Goal: Task Accomplishment & Management: Complete application form

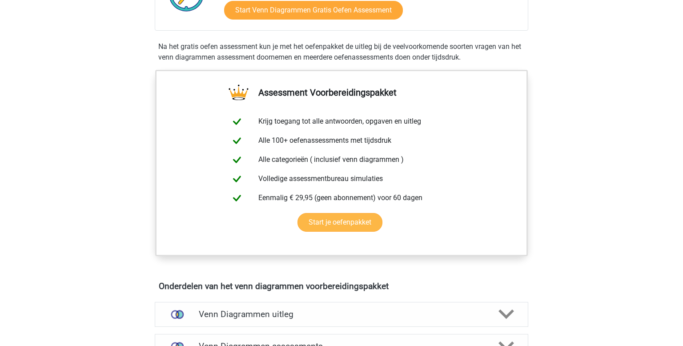
scroll to position [383, 0]
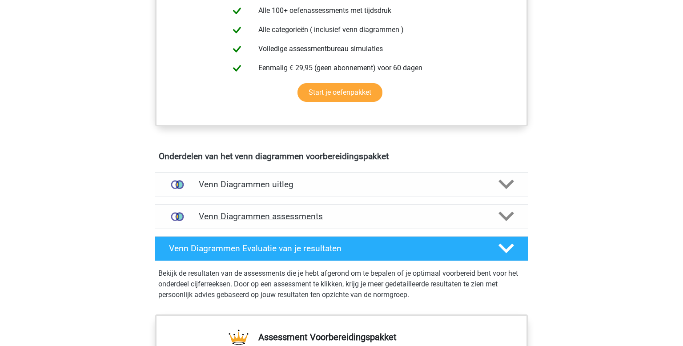
click at [350, 220] on h4 "Venn Diagrammen assessments" at bounding box center [342, 216] width 286 height 10
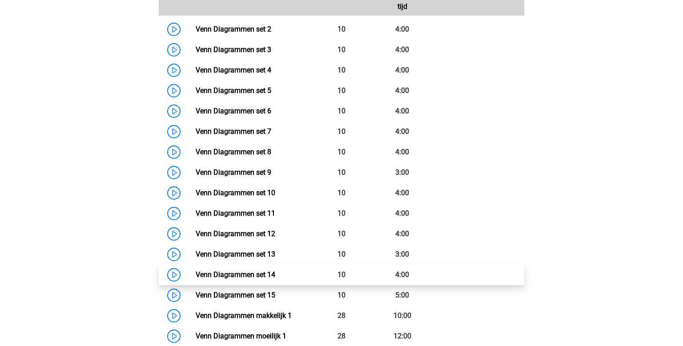
scroll to position [676, 0]
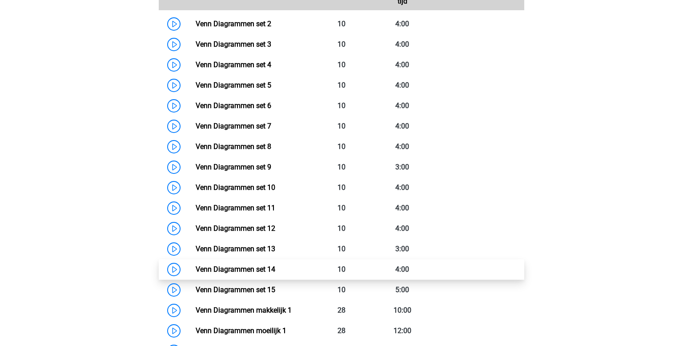
click at [260, 272] on link "Venn Diagrammen set 14" at bounding box center [236, 269] width 80 height 8
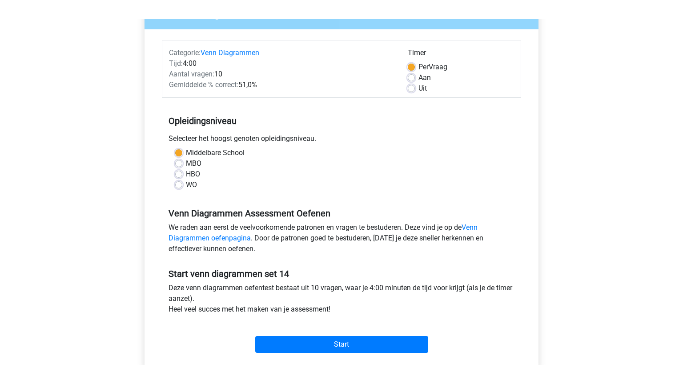
scroll to position [101, 0]
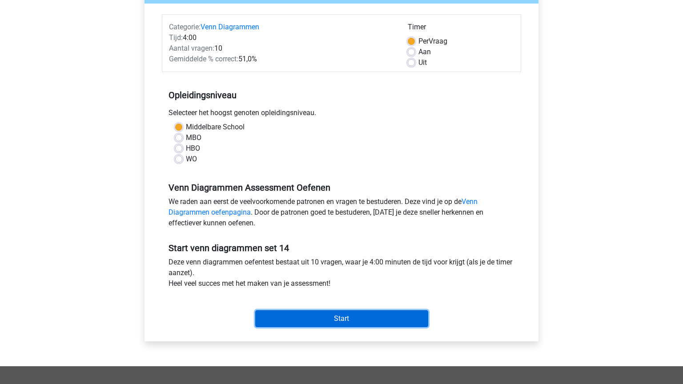
click at [337, 323] on input "Start" at bounding box center [341, 319] width 173 height 17
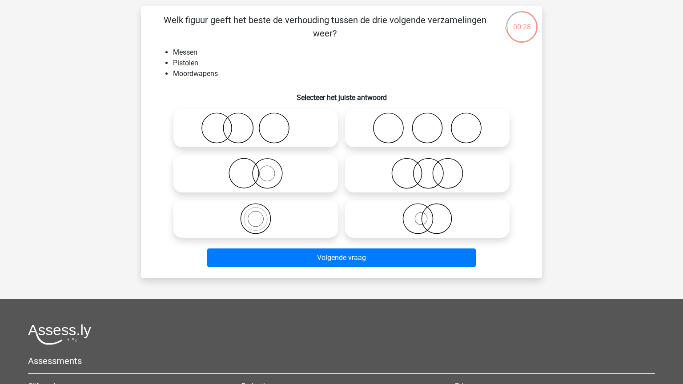
scroll to position [61, 0]
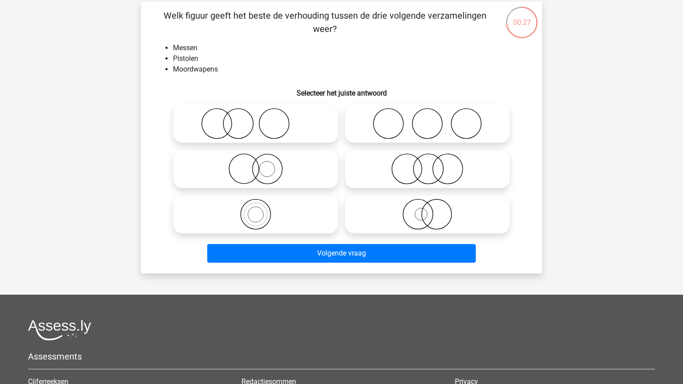
click at [435, 177] on icon at bounding box center [427, 168] width 157 height 31
click at [433, 165] on input "radio" at bounding box center [431, 162] width 6 height 6
radio input "true"
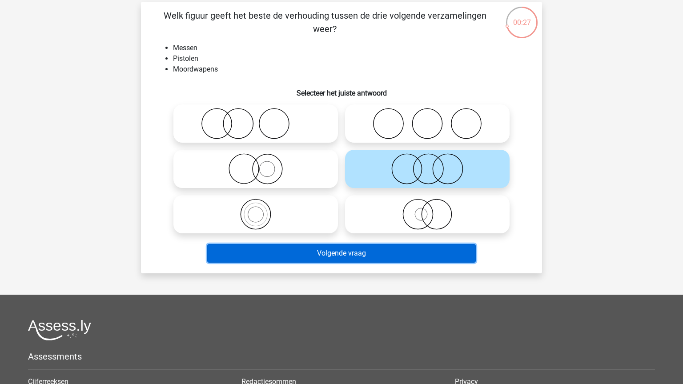
click at [381, 246] on button "Volgende vraag" at bounding box center [341, 253] width 269 height 19
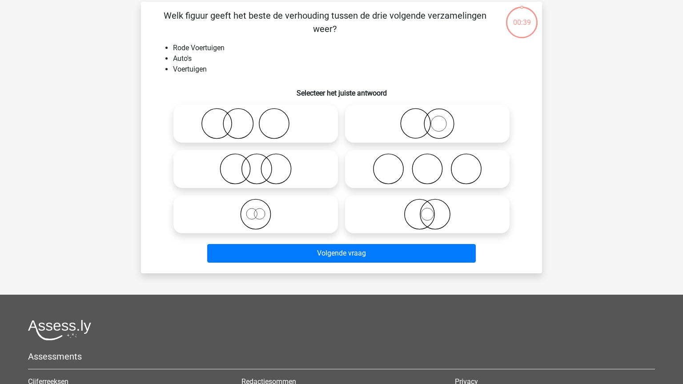
scroll to position [44, 0]
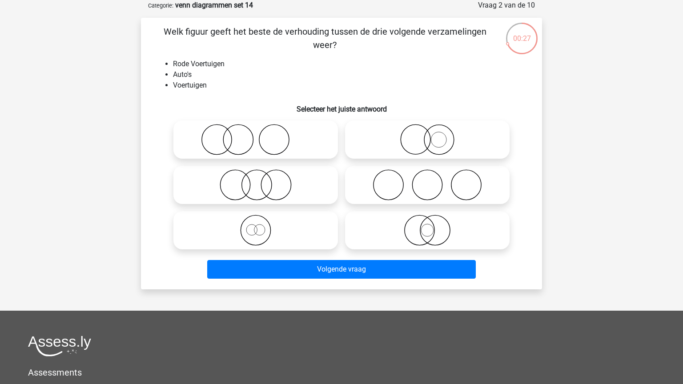
click at [286, 231] on icon at bounding box center [255, 230] width 157 height 31
click at [262, 226] on input "radio" at bounding box center [259, 223] width 6 height 6
radio input "true"
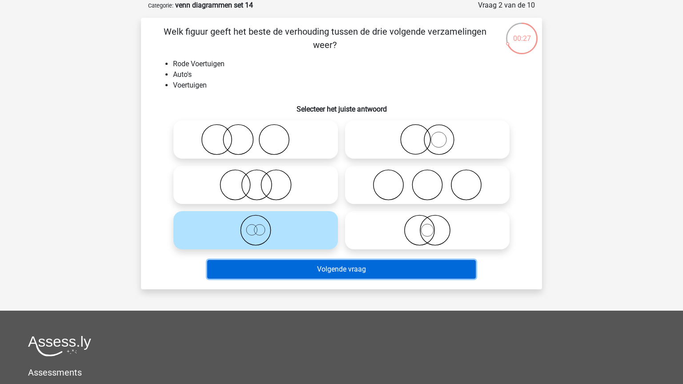
click at [311, 275] on button "Volgende vraag" at bounding box center [341, 269] width 269 height 19
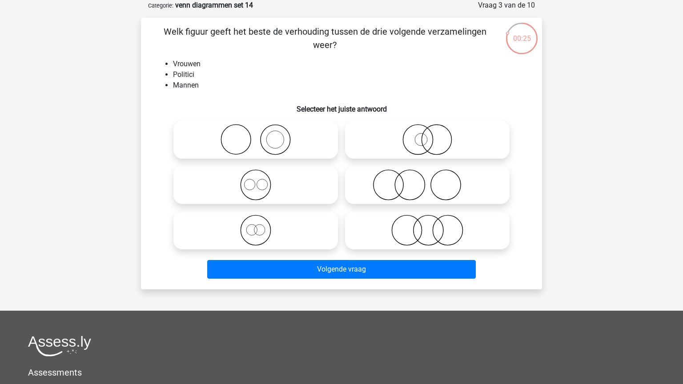
click at [448, 241] on icon at bounding box center [427, 230] width 157 height 31
click at [433, 226] on input "radio" at bounding box center [431, 223] width 6 height 6
radio input "true"
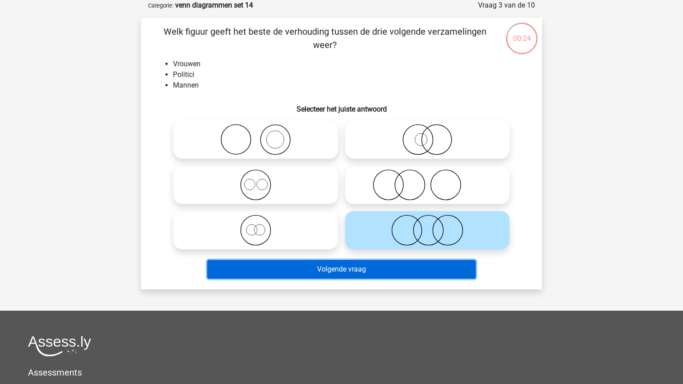
click at [323, 267] on button "Volgende vraag" at bounding box center [341, 269] width 269 height 19
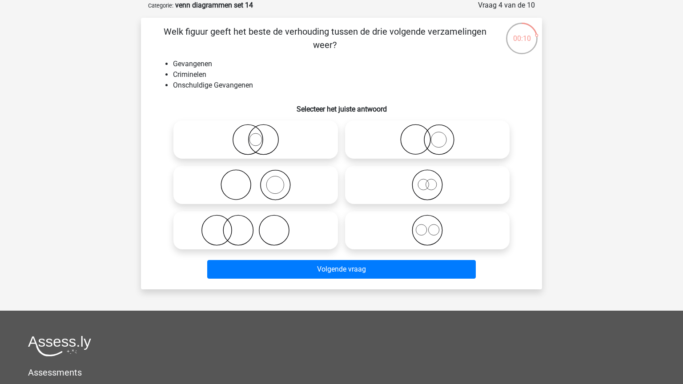
click at [417, 134] on icon at bounding box center [427, 139] width 157 height 31
click at [428, 134] on input "radio" at bounding box center [431, 132] width 6 height 6
radio input "true"
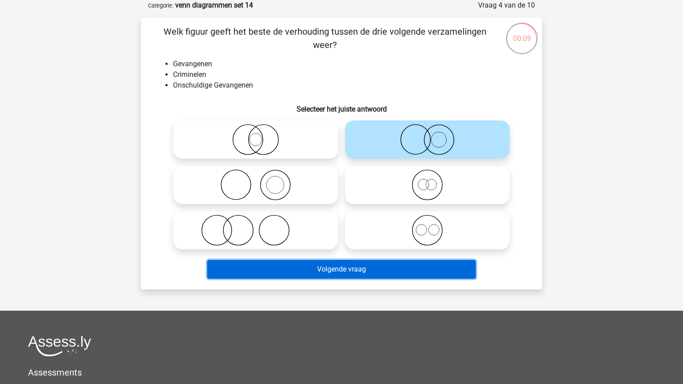
click at [407, 266] on button "Volgende vraag" at bounding box center [341, 269] width 269 height 19
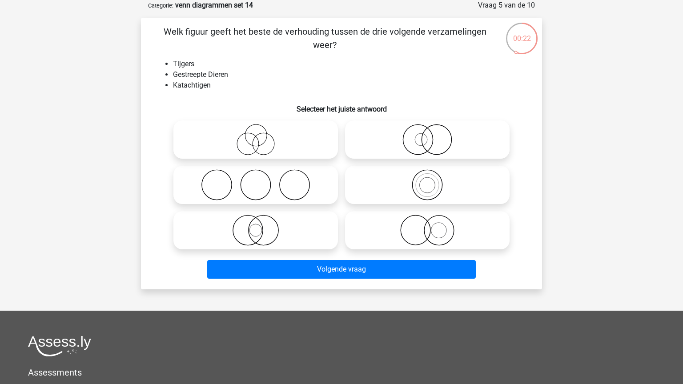
click at [287, 240] on icon at bounding box center [255, 230] width 157 height 31
click at [262, 226] on input "radio" at bounding box center [259, 223] width 6 height 6
radio input "true"
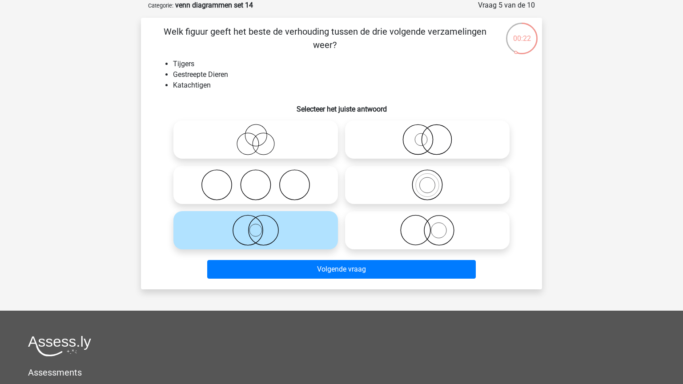
click at [323, 284] on div "Welk figuur geeft het beste de verhouding tussen de drie volgende verzamelingen…" at bounding box center [341, 154] width 401 height 272
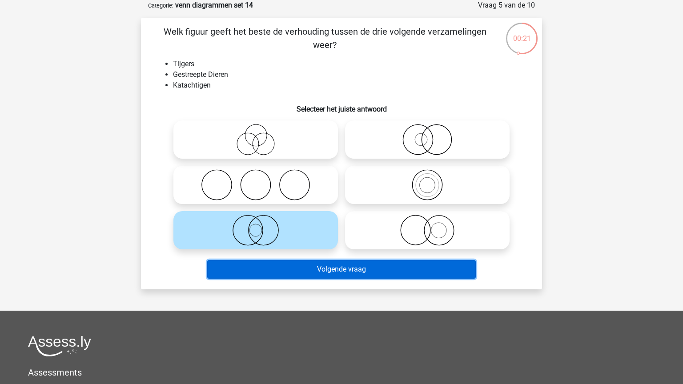
drag, startPoint x: 328, startPoint y: 278, endPoint x: 332, endPoint y: 273, distance: 6.9
click at [328, 278] on button "Volgende vraag" at bounding box center [341, 269] width 269 height 19
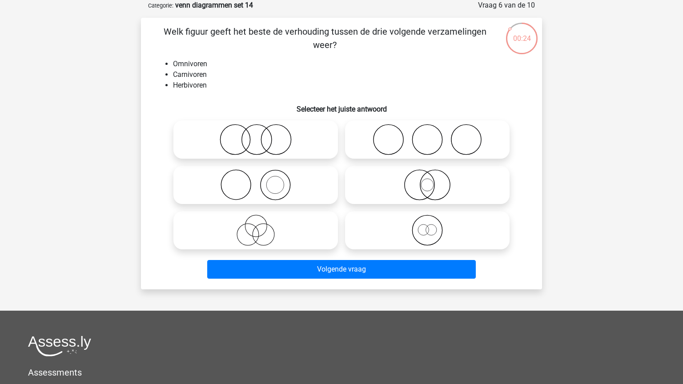
click at [409, 141] on icon at bounding box center [427, 139] width 157 height 31
click at [428, 135] on input "radio" at bounding box center [431, 132] width 6 height 6
radio input "true"
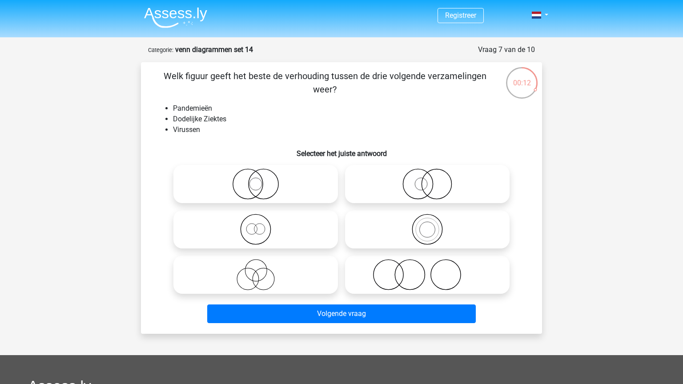
click at [442, 271] on icon at bounding box center [427, 274] width 157 height 31
click at [433, 270] on input "radio" at bounding box center [431, 268] width 6 height 6
radio input "true"
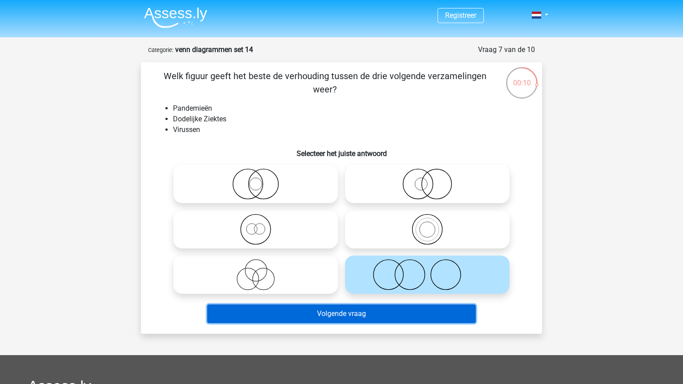
click at [410, 312] on button "Volgende vraag" at bounding box center [341, 314] width 269 height 19
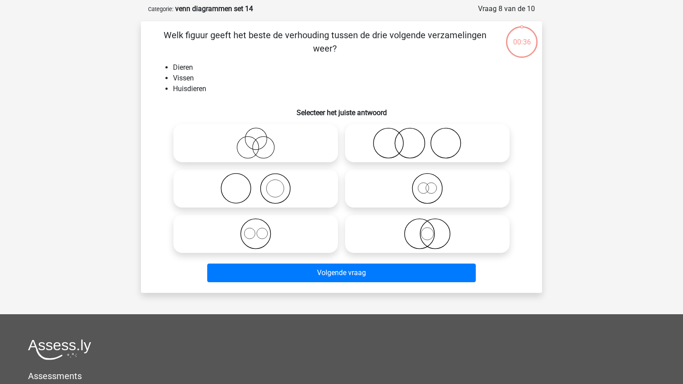
scroll to position [44, 0]
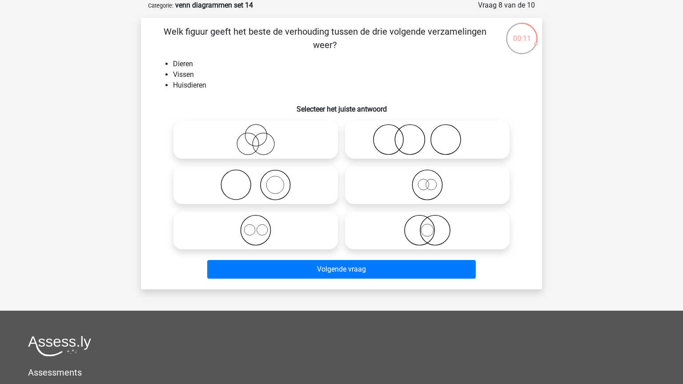
click at [427, 197] on icon at bounding box center [427, 185] width 157 height 31
click at [428, 181] on input "radio" at bounding box center [431, 178] width 6 height 6
radio input "true"
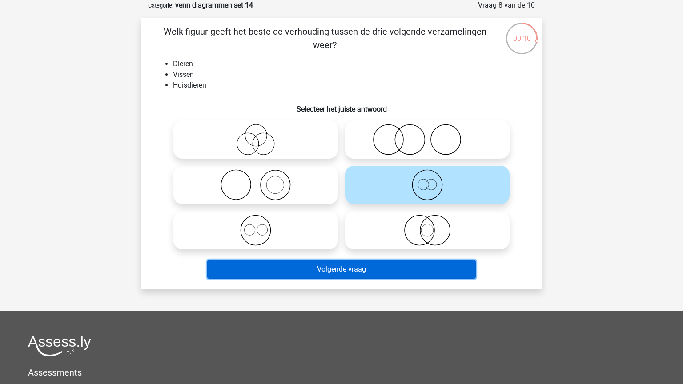
click at [368, 274] on button "Volgende vraag" at bounding box center [341, 269] width 269 height 19
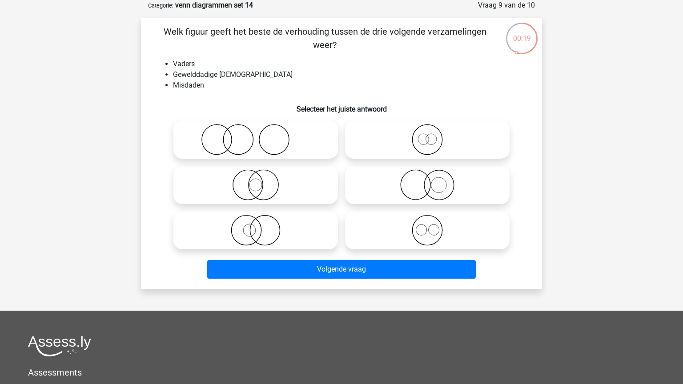
drag, startPoint x: 255, startPoint y: 139, endPoint x: 303, endPoint y: 195, distance: 73.9
click at [255, 139] on icon at bounding box center [255, 139] width 157 height 31
click at [256, 135] on input "radio" at bounding box center [259, 132] width 6 height 6
radio input "true"
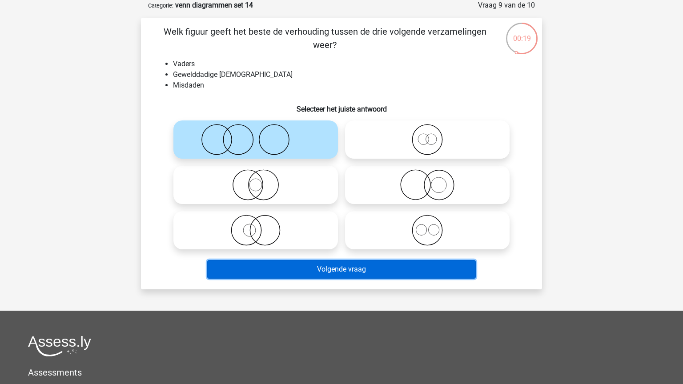
click at [365, 270] on button "Volgende vraag" at bounding box center [341, 269] width 269 height 19
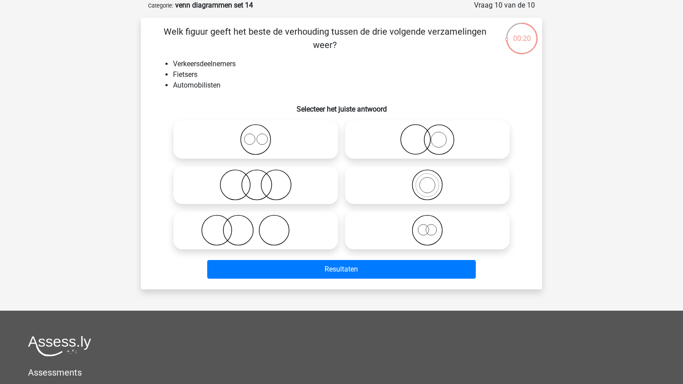
drag, startPoint x: 253, startPoint y: 129, endPoint x: 368, endPoint y: 206, distance: 138.3
click at [253, 129] on icon at bounding box center [255, 139] width 157 height 31
click at [256, 129] on input "radio" at bounding box center [259, 132] width 6 height 6
radio input "true"
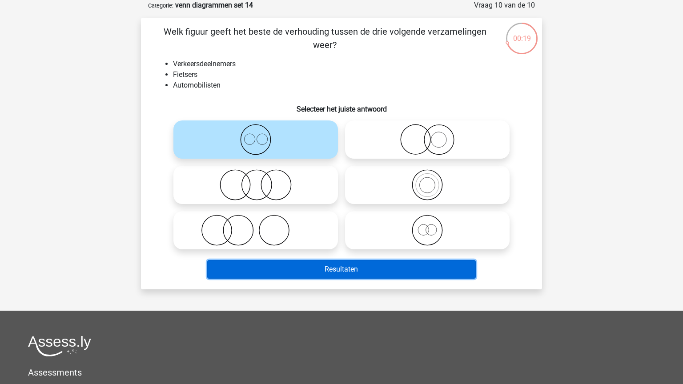
click at [400, 270] on button "Resultaten" at bounding box center [341, 269] width 269 height 19
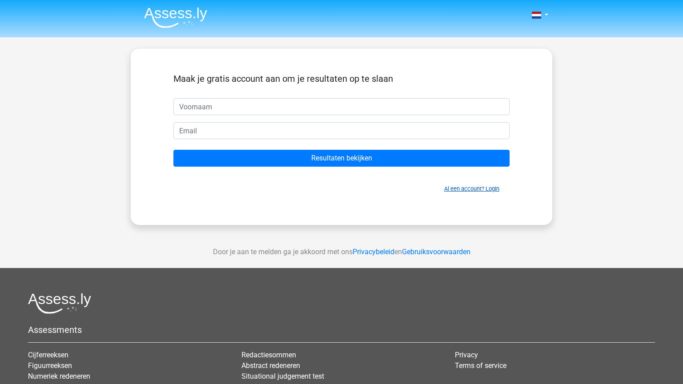
click at [466, 189] on link "Al een account? Login" at bounding box center [471, 189] width 55 height 7
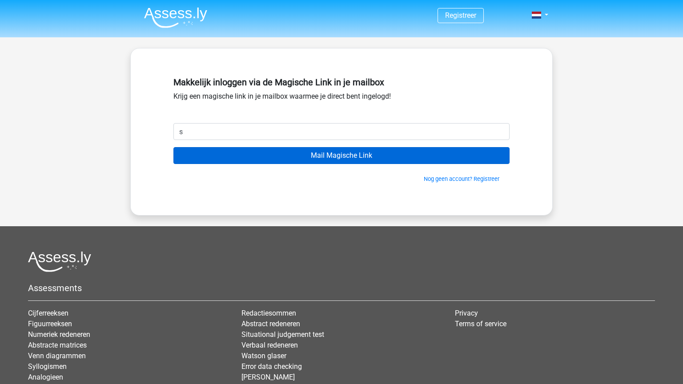
type input "[EMAIL_ADDRESS][DOMAIN_NAME]"
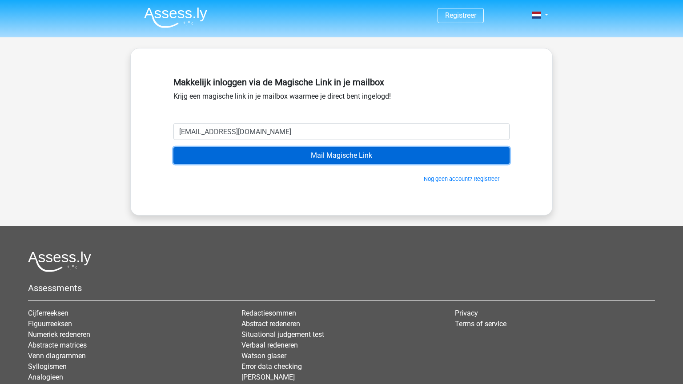
click at [256, 155] on input "Mail Magische Link" at bounding box center [342, 155] width 336 height 17
